Goal: Task Accomplishment & Management: Manage account settings

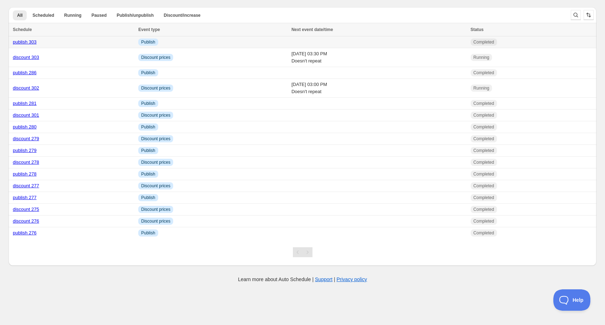
click at [25, 42] on link "publish 303" at bounding box center [25, 41] width 24 height 5
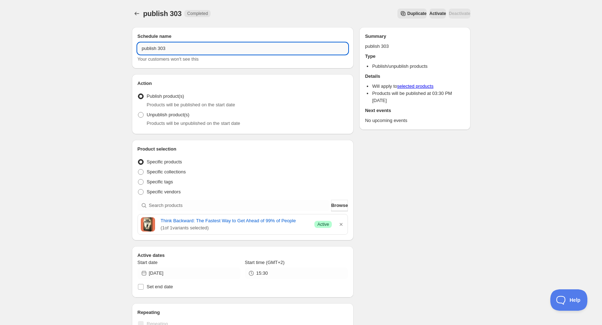
drag, startPoint x: 163, startPoint y: 47, endPoint x: 182, endPoint y: 47, distance: 19.3
click at [182, 47] on input "publish 303" at bounding box center [243, 48] width 211 height 11
type input "publish 304"
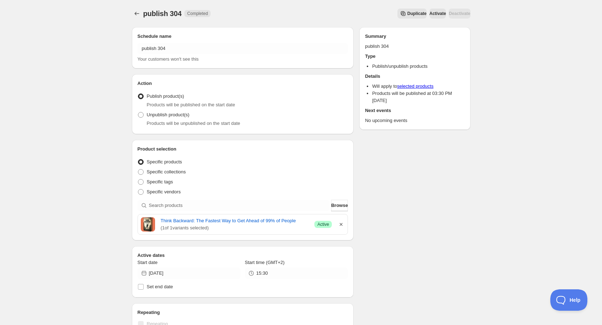
click at [341, 225] on icon "button" at bounding box center [341, 224] width 7 height 7
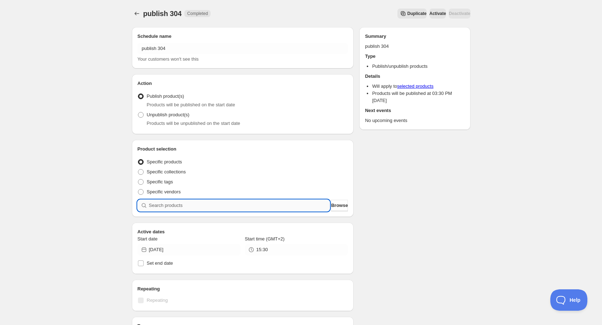
click at [257, 205] on input "search" at bounding box center [239, 205] width 181 height 11
type input "s"
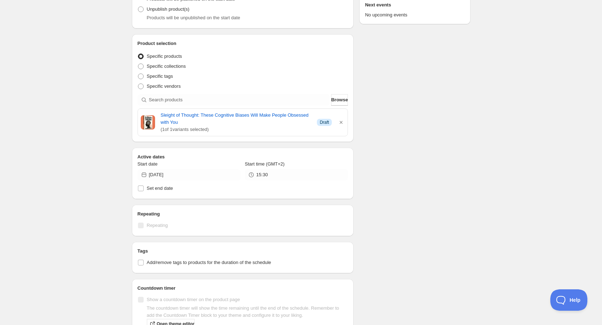
scroll to position [114, 0]
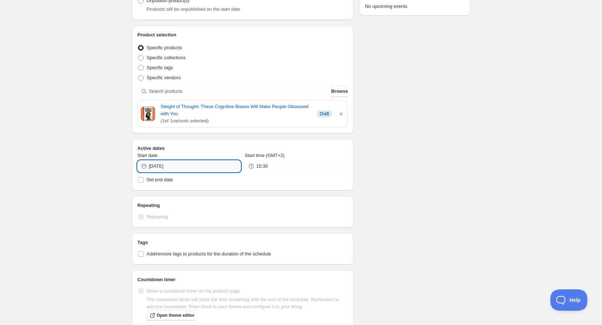
click at [188, 167] on input "[DATE]" at bounding box center [195, 165] width 92 height 11
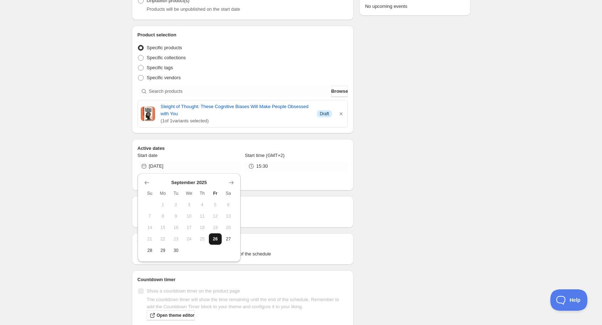
click at [217, 239] on span "26" at bounding box center [215, 239] width 7 height 6
type input "[DATE]"
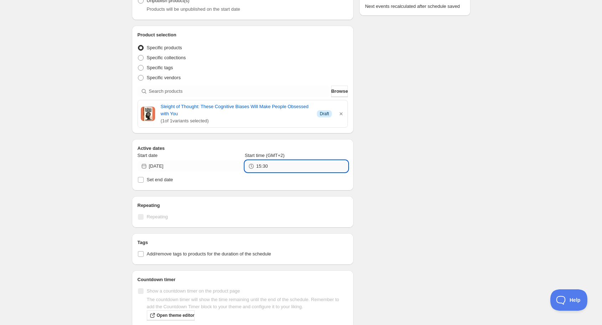
click at [274, 166] on input "15:30" at bounding box center [302, 165] width 92 height 11
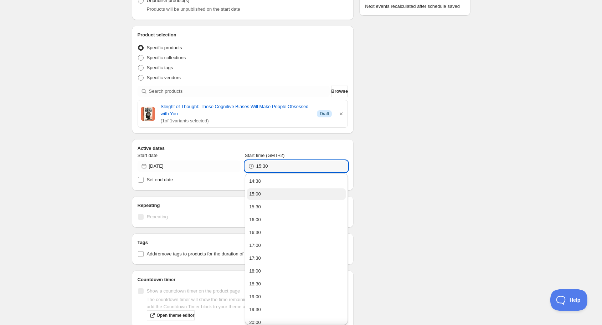
click at [268, 195] on button "15:00" at bounding box center [296, 193] width 99 height 11
type input "15:00"
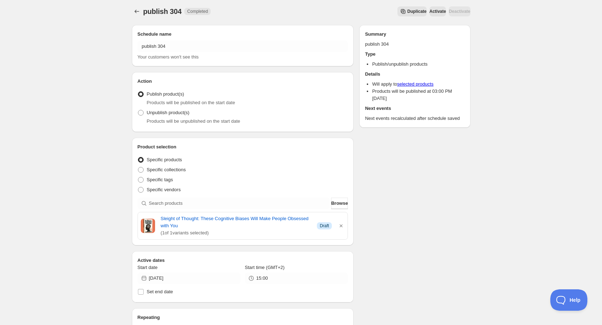
scroll to position [0, 0]
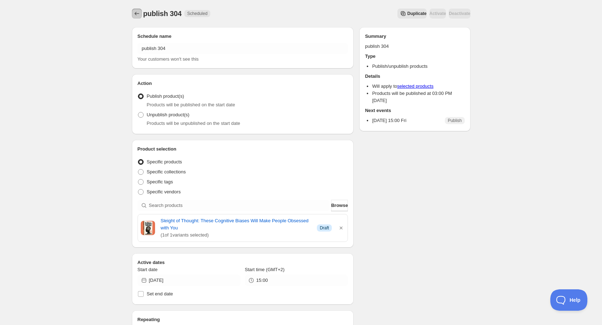
click at [133, 13] on icon "Schedules" at bounding box center [136, 13] width 7 height 7
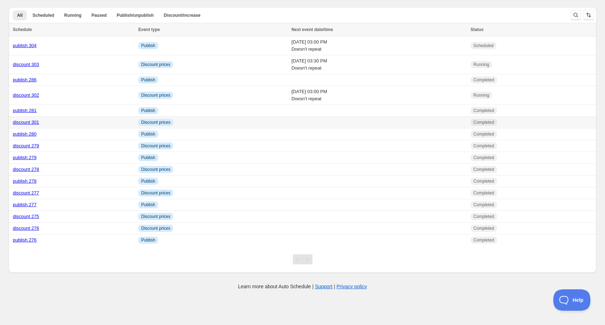
click at [28, 121] on link "discount 301" at bounding box center [26, 121] width 26 height 5
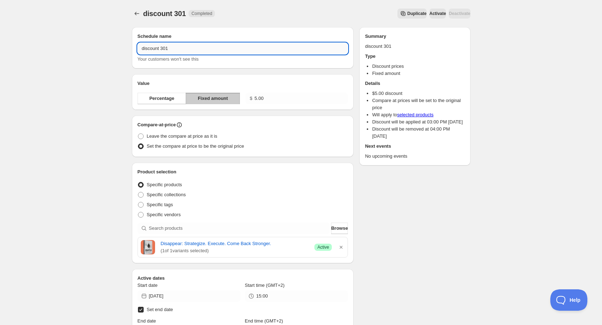
drag, startPoint x: 165, startPoint y: 50, endPoint x: 174, endPoint y: 48, distance: 9.3
click at [174, 48] on input "discount 301" at bounding box center [243, 48] width 211 height 11
type input "discount 304"
click at [342, 247] on icon "button" at bounding box center [341, 247] width 3 height 3
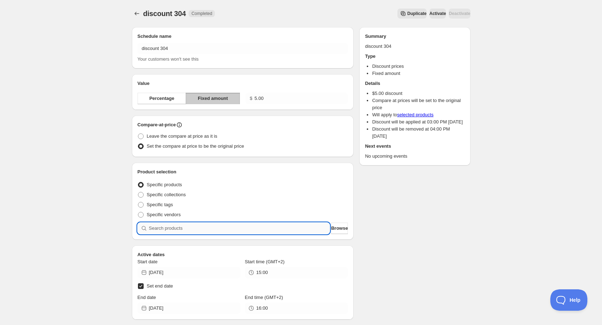
click at [235, 224] on input "search" at bounding box center [239, 227] width 181 height 11
type input "s"
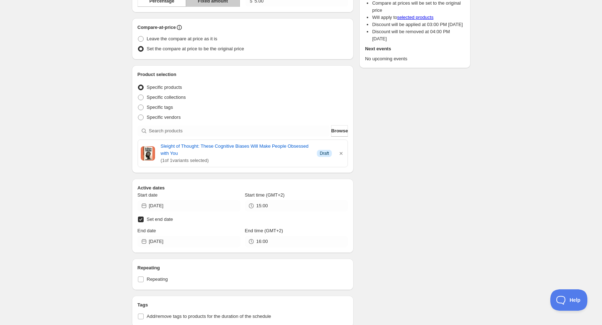
scroll to position [114, 0]
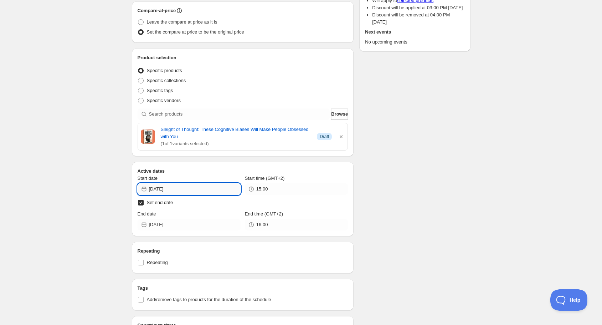
click at [175, 190] on input "[DATE]" at bounding box center [195, 188] width 92 height 11
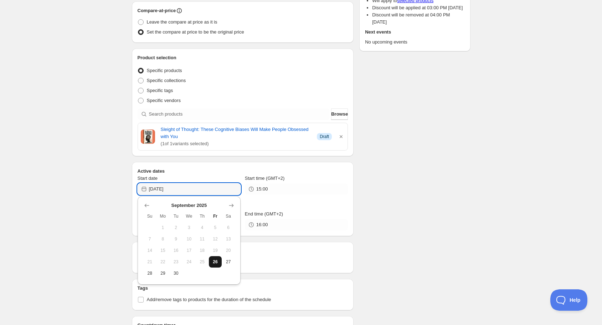
click at [213, 259] on span "26" at bounding box center [215, 262] width 7 height 6
type input "[DATE]"
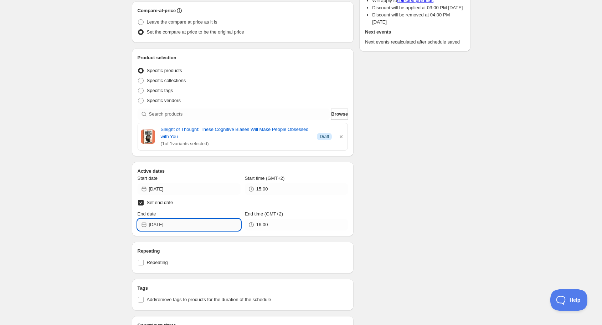
click at [196, 223] on input "[DATE]" at bounding box center [195, 224] width 92 height 11
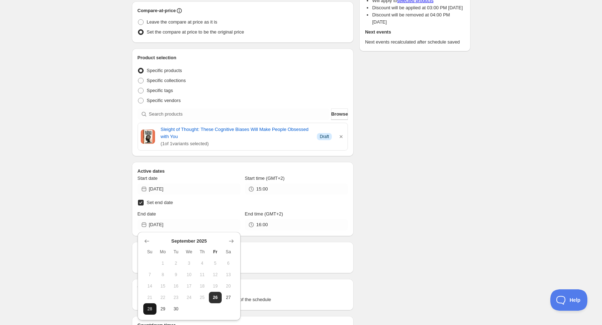
click at [148, 307] on span "28" at bounding box center [149, 309] width 7 height 6
type input "[DATE]"
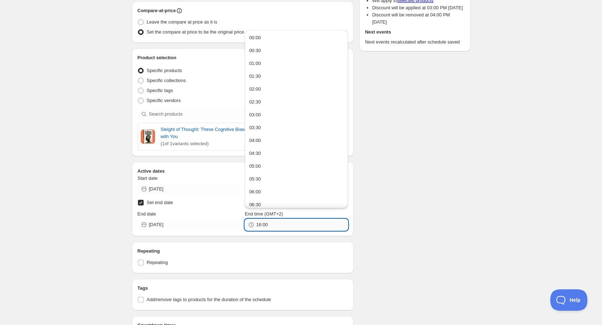
click at [271, 223] on input "16:00" at bounding box center [302, 224] width 92 height 11
click at [256, 166] on div "15:00" at bounding box center [255, 166] width 12 height 7
type input "15:00"
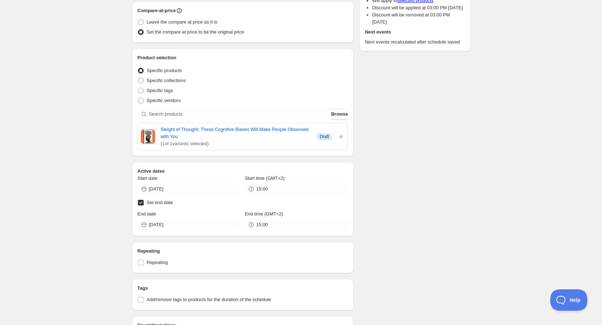
click at [437, 213] on div "Schedule name discount 304 Your customers won't see this Value Percentage Fixed…" at bounding box center [298, 303] width 344 height 792
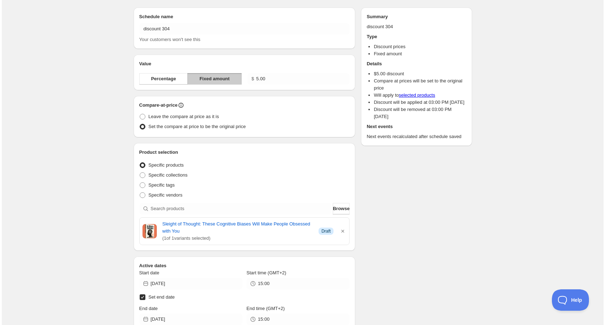
scroll to position [0, 0]
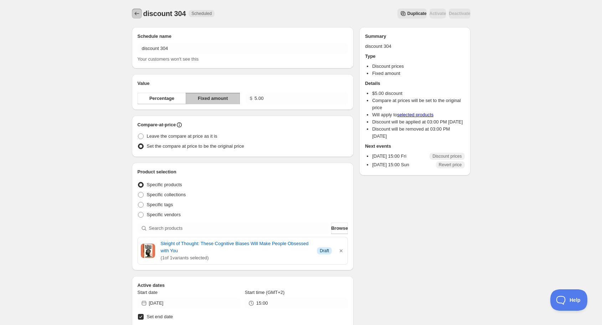
click at [135, 12] on icon "Schedules" at bounding box center [136, 13] width 7 height 7
